Goal: Information Seeking & Learning: Learn about a topic

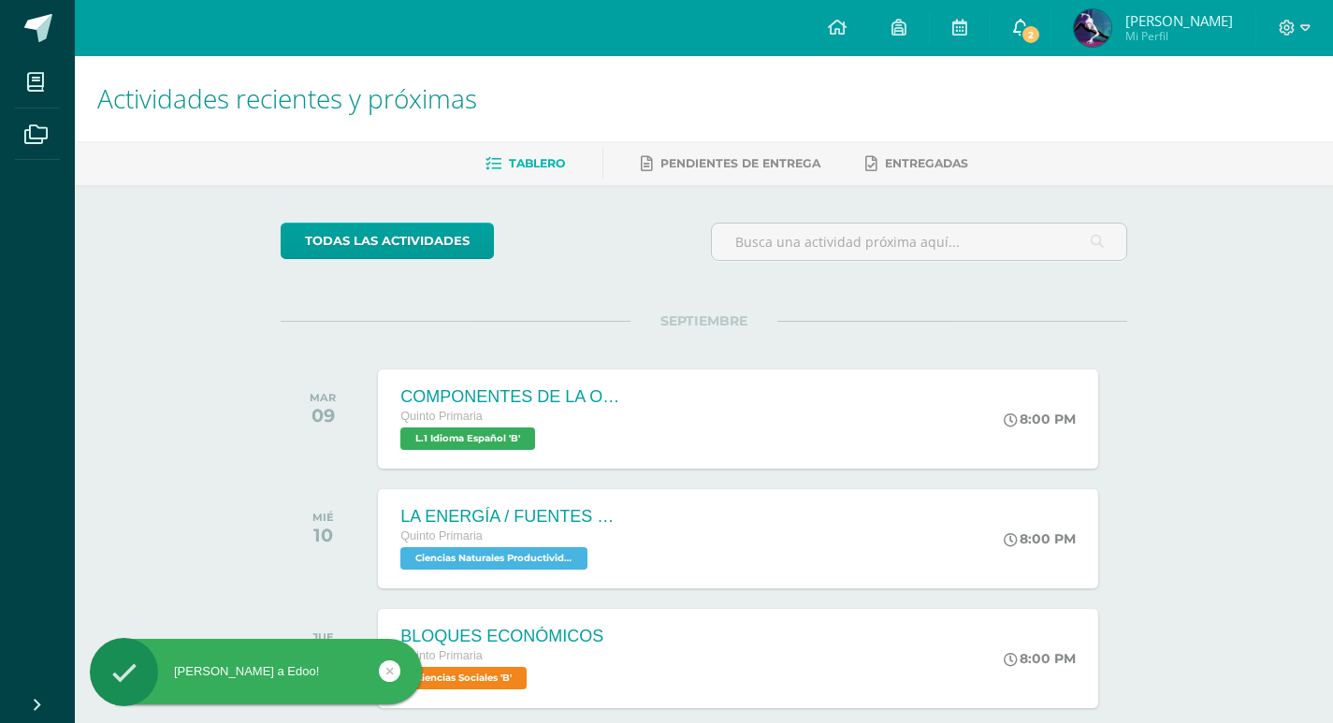
click at [1041, 44] on span "2" at bounding box center [1030, 34] width 21 height 21
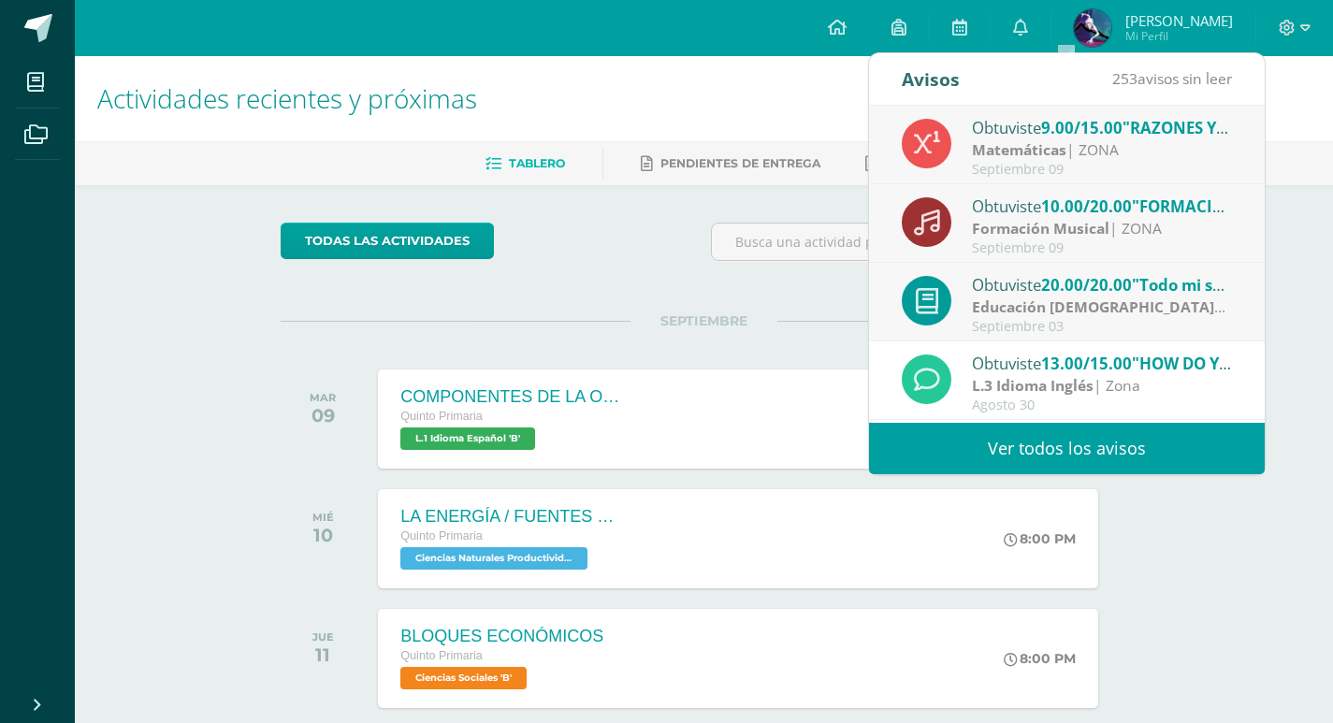
click at [1113, 208] on span "10.00/20.00" at bounding box center [1086, 206] width 91 height 22
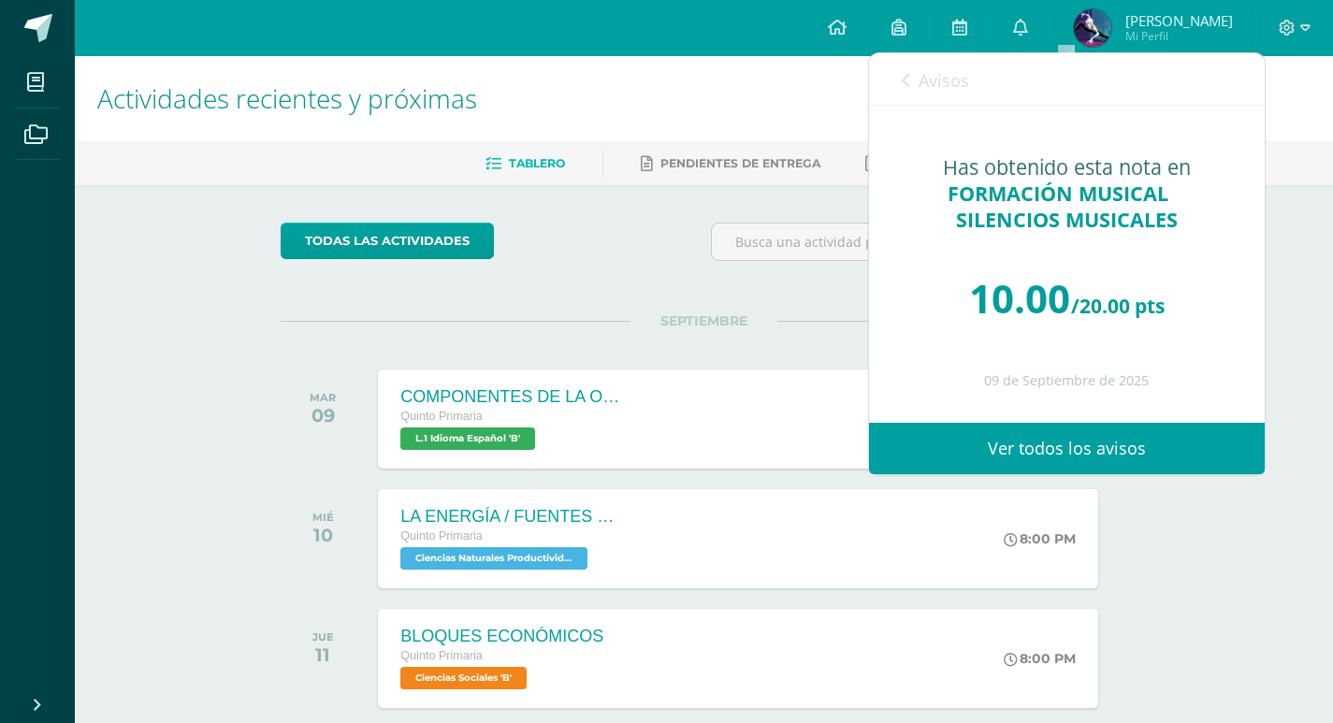
click at [899, 89] on div "Avisos 252 avisos sin leer Avisos" at bounding box center [1067, 79] width 396 height 52
click at [901, 79] on icon at bounding box center [904, 80] width 7 height 15
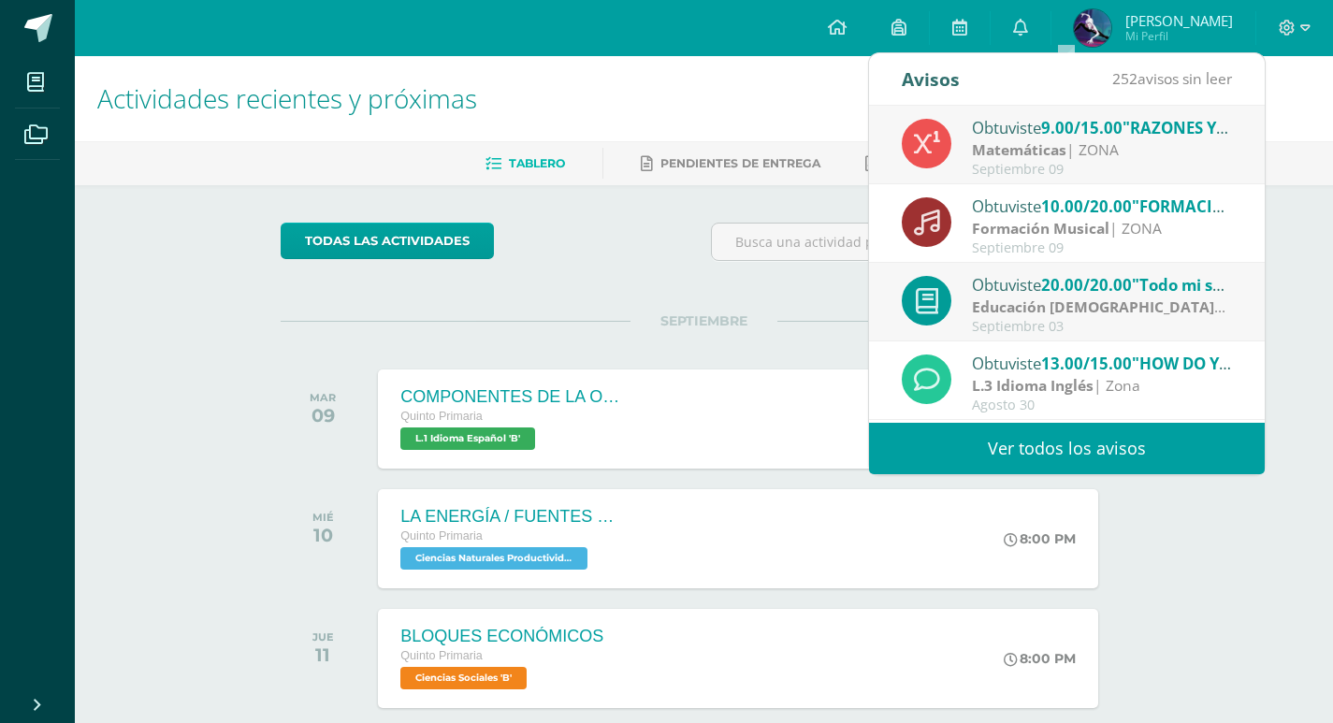
click at [1170, 293] on span ""Todo mi ser alaba a [DEMOGRAPHIC_DATA]"" at bounding box center [1305, 285] width 347 height 22
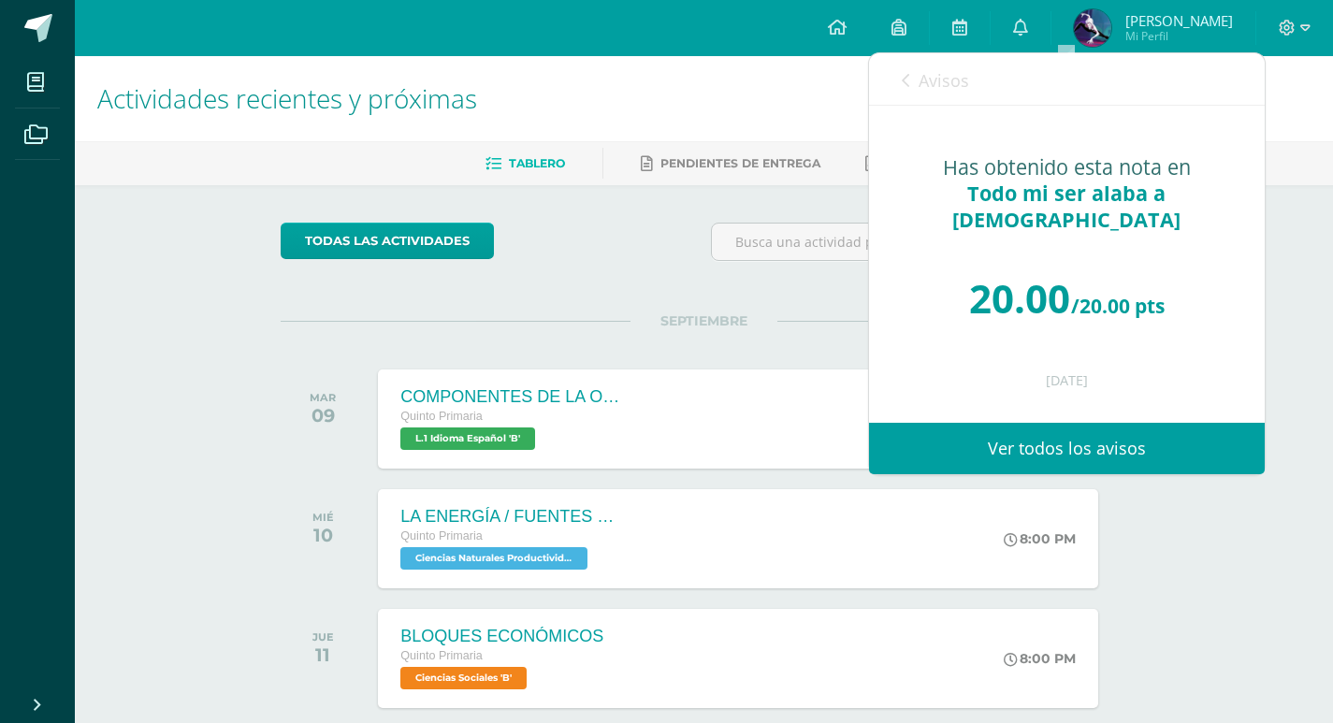
click at [899, 82] on div "Avisos 251 avisos sin leer Avisos" at bounding box center [1067, 79] width 396 height 52
click at [910, 82] on link "Avisos" at bounding box center [934, 79] width 67 height 53
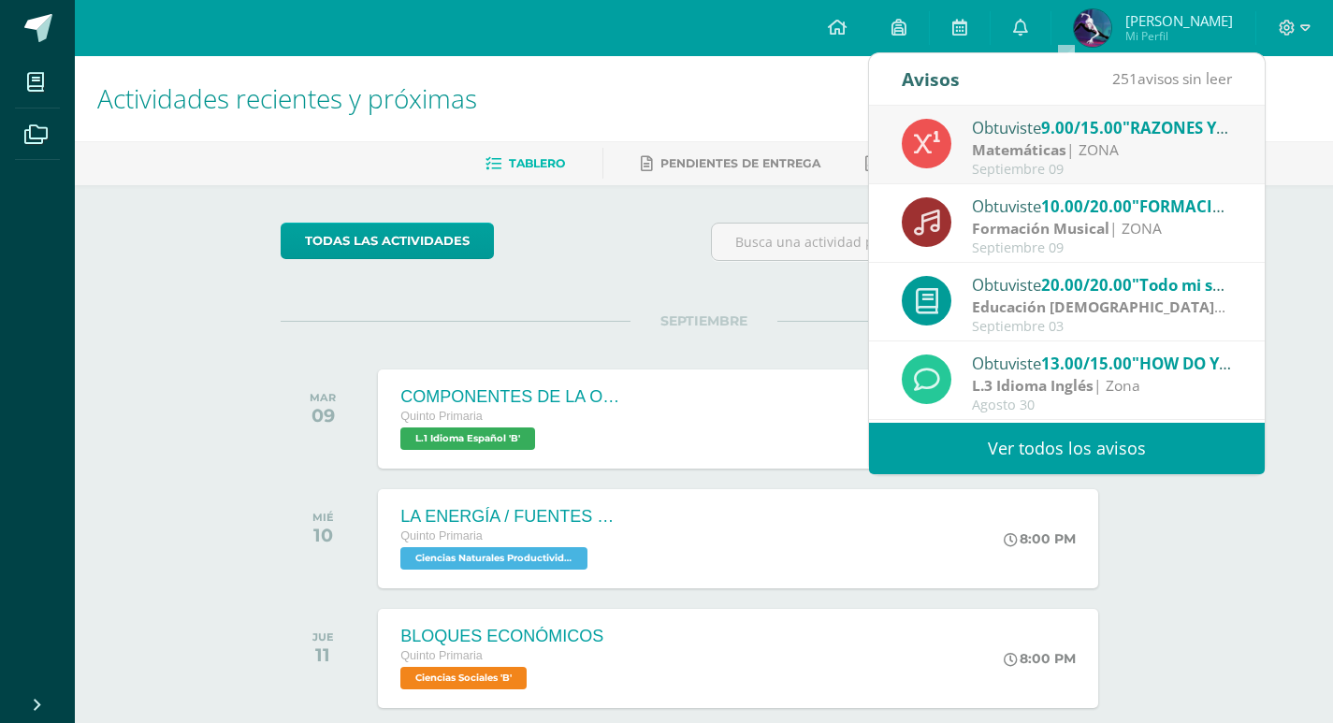
click at [661, 333] on div "SEPTIEMBRE [DATE] COMPONENTES DE LA ORACIÓN GRAMATICAL Quinto Primaria L.1 Idio…" at bounding box center [704, 396] width 846 height 151
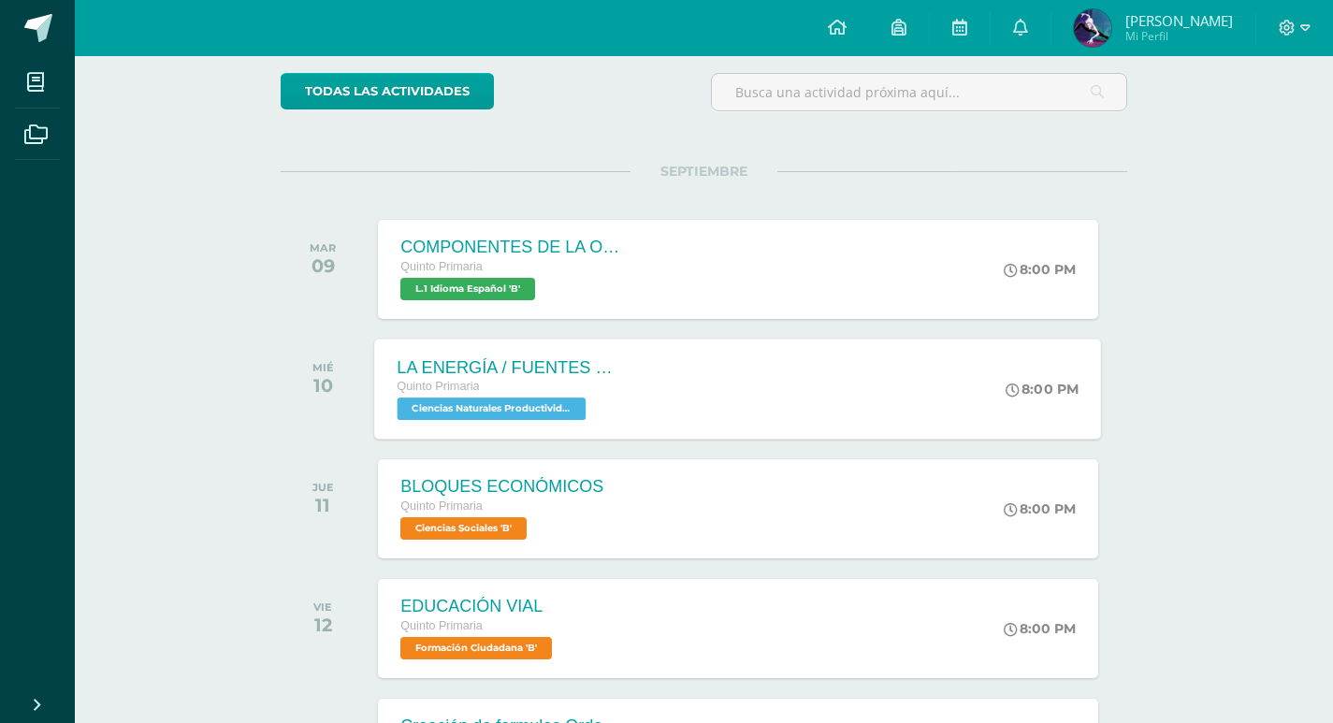
scroll to position [187, 0]
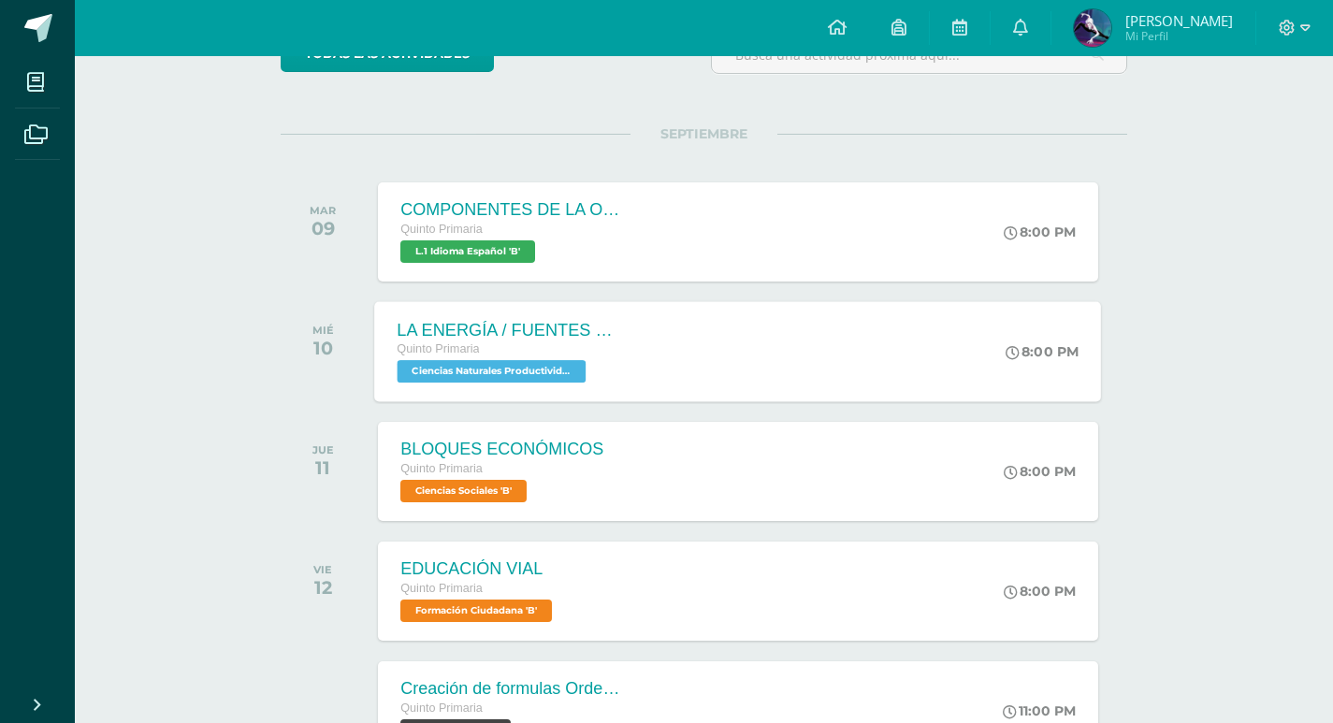
click at [738, 339] on div "LA ENERGÍA / FUENTES DE ENERGÍA Quinto Primaria Ciencias Naturales Productivida…" at bounding box center [738, 351] width 727 height 100
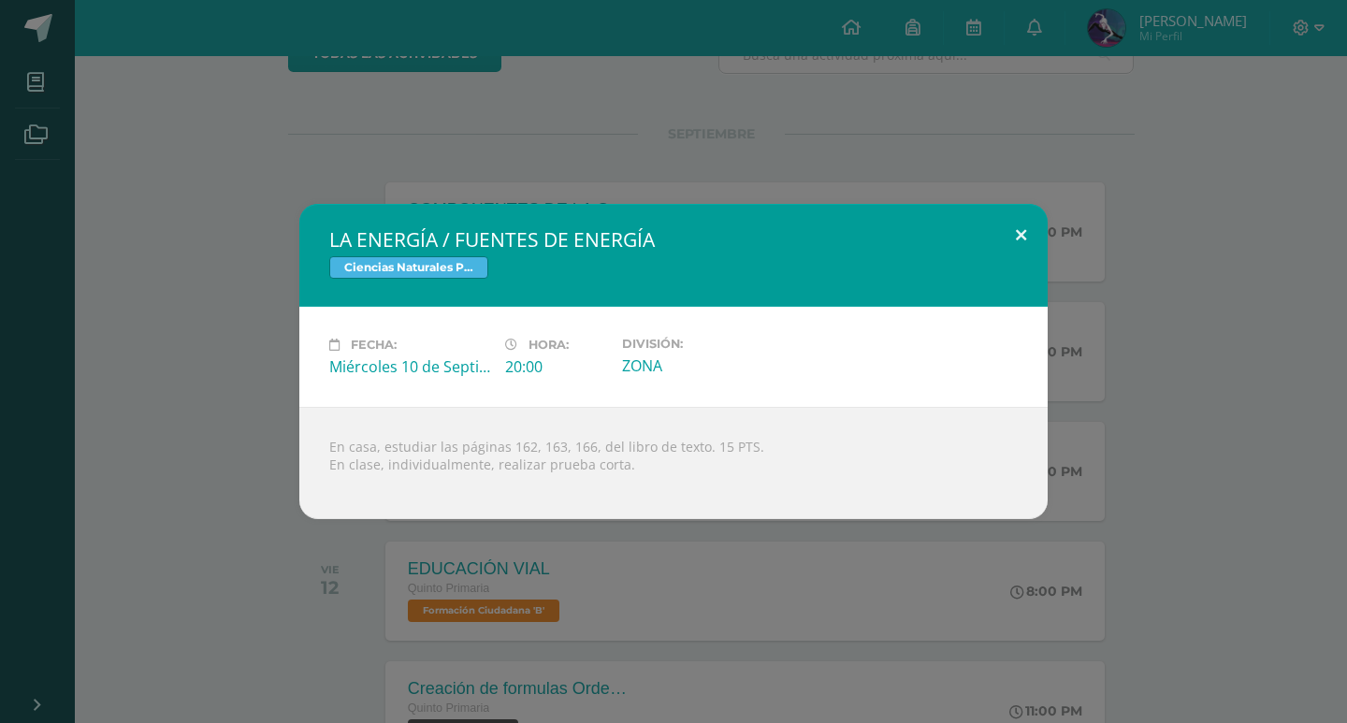
click at [1013, 213] on button at bounding box center [1020, 236] width 53 height 64
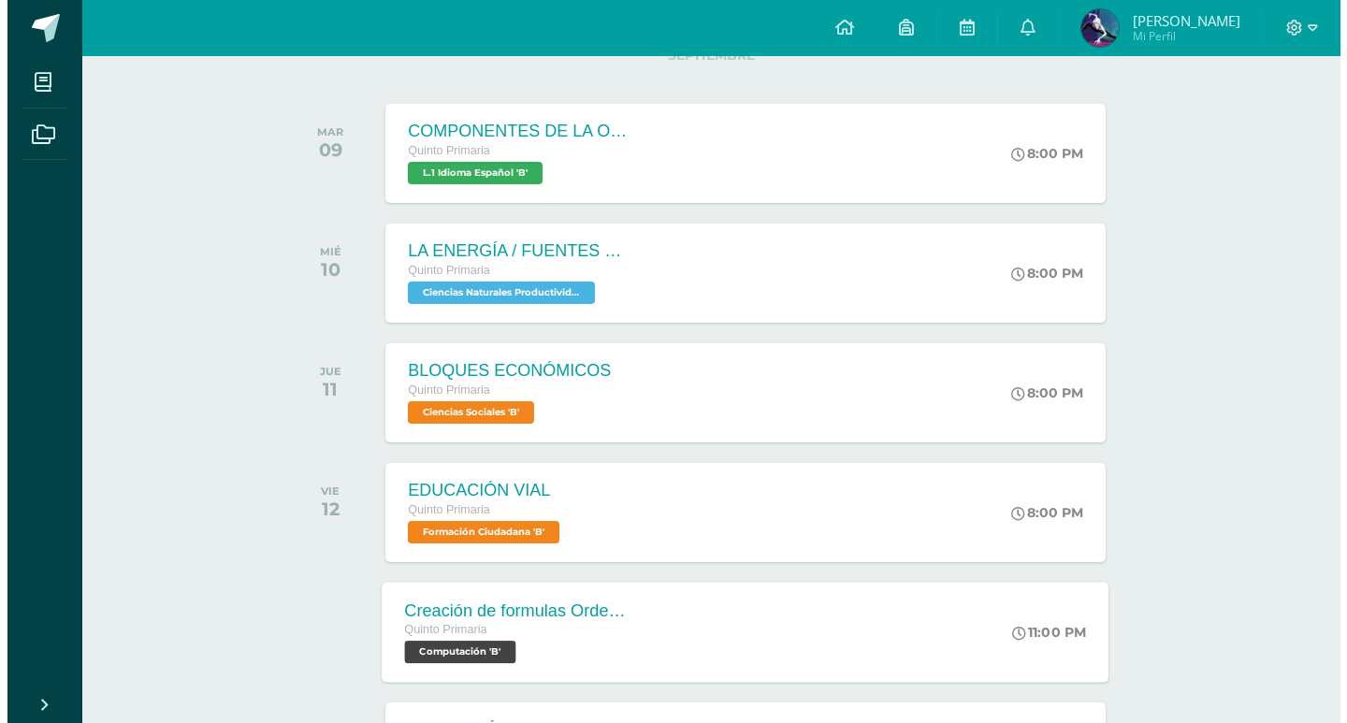
scroll to position [468, 0]
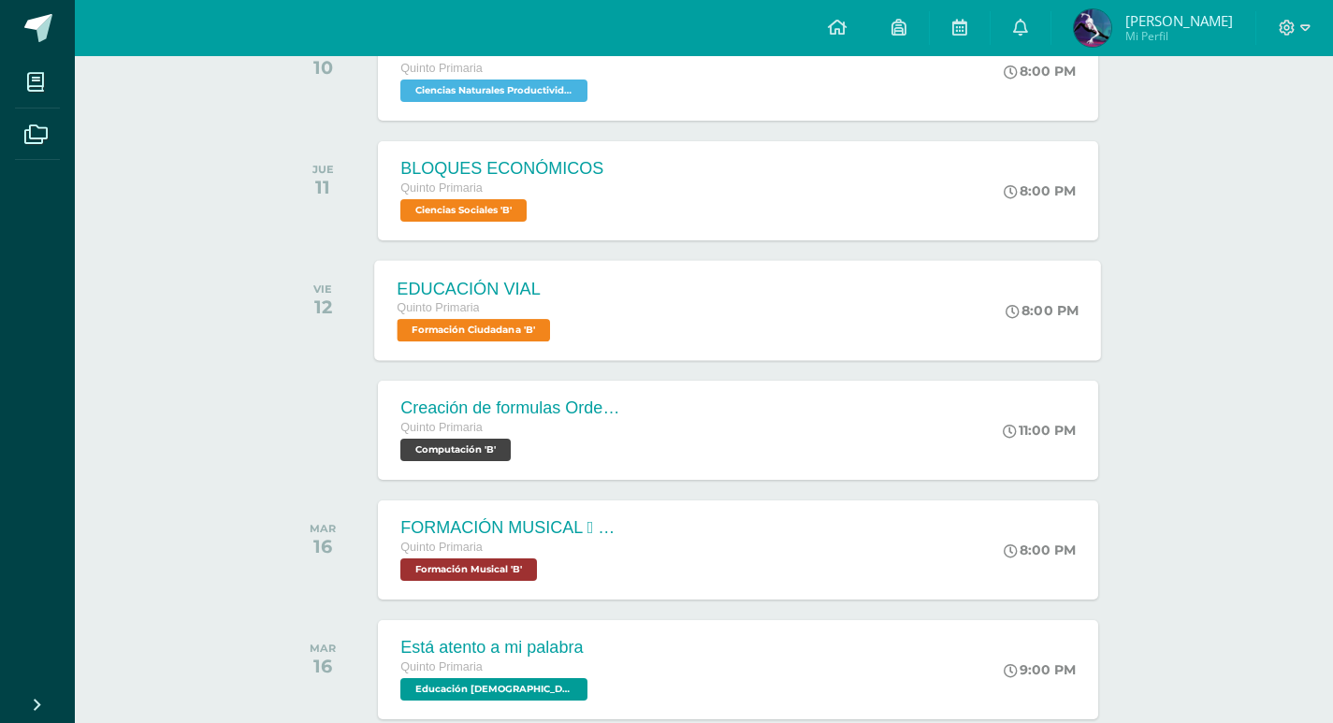
click at [578, 275] on div "EDUCACIÓN VIAL Quinto Primaria Formación Ciudadana 'B'" at bounding box center [476, 310] width 203 height 100
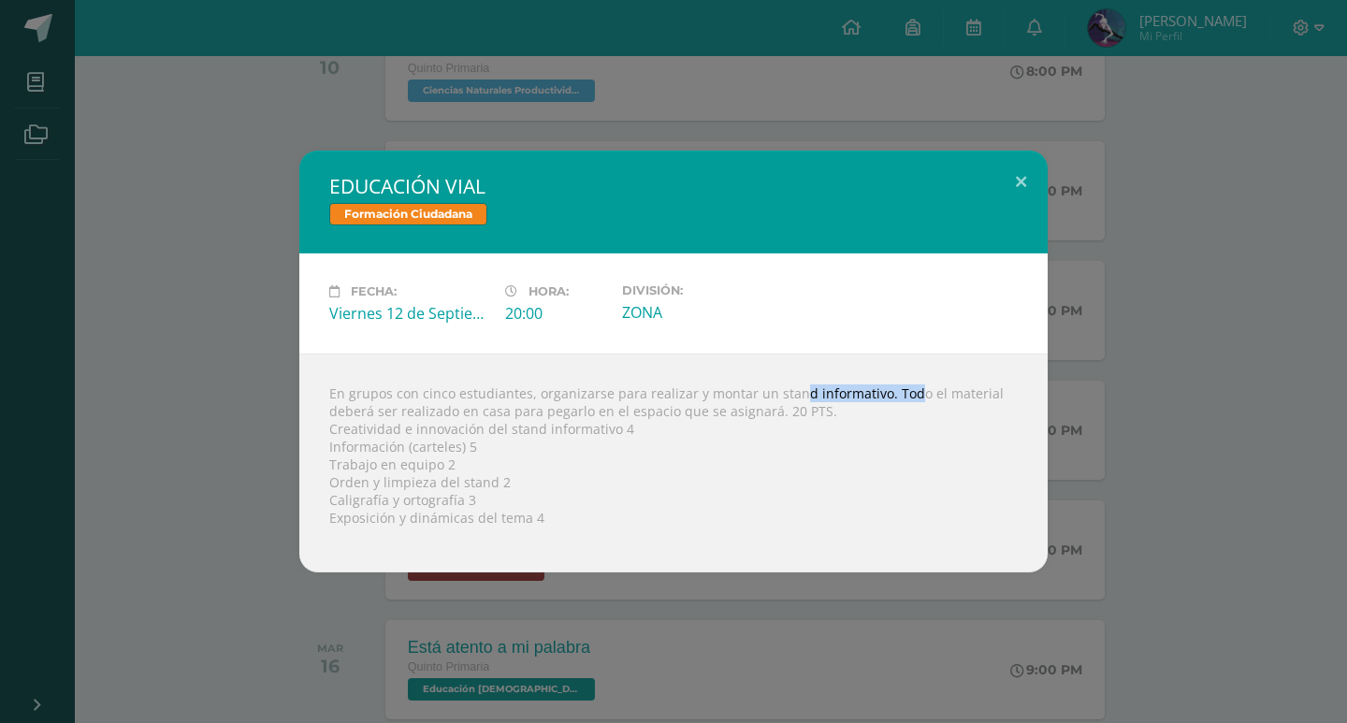
drag, startPoint x: 763, startPoint y: 391, endPoint x: 875, endPoint y: 386, distance: 112.3
click at [875, 386] on div "En grupos con cinco estudiantes, organizarse para realizar y montar un stand in…" at bounding box center [673, 462] width 748 height 219
drag, startPoint x: 331, startPoint y: 182, endPoint x: 491, endPoint y: 177, distance: 160.0
click at [491, 177] on h2 "EDUCACIÓN VIAL" at bounding box center [673, 186] width 688 height 26
click at [491, 192] on h2 "EDUCACIÓN VIAL" at bounding box center [673, 186] width 688 height 26
